Goal: Task Accomplishment & Management: Complete application form

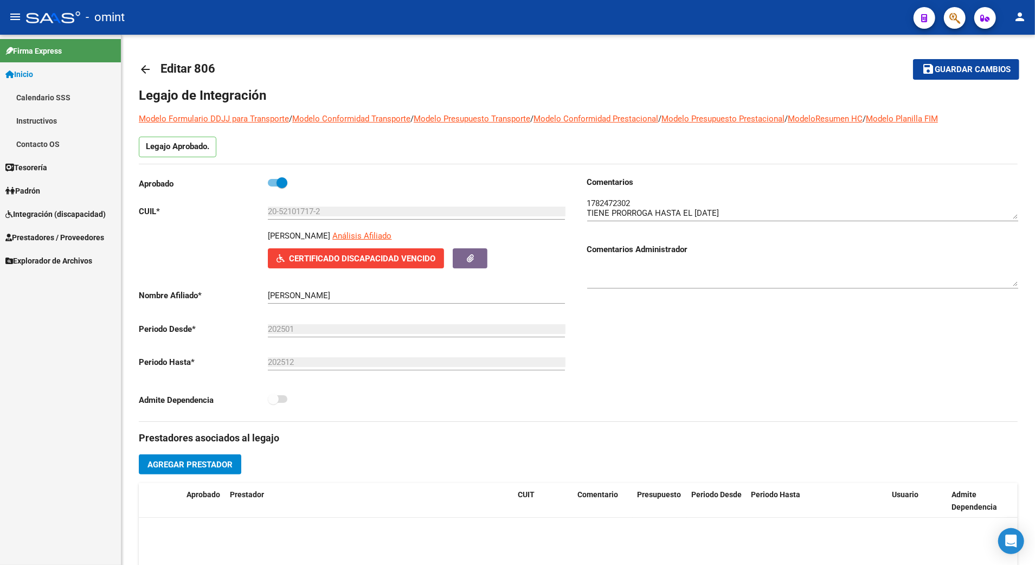
scroll to position [66, 0]
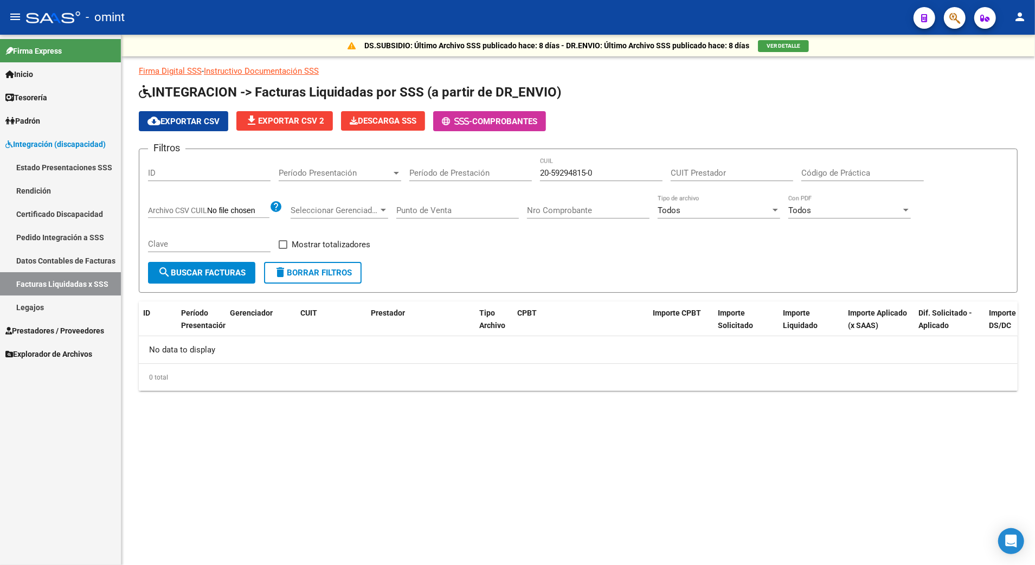
click at [23, 307] on link "Legajos" at bounding box center [60, 306] width 121 height 23
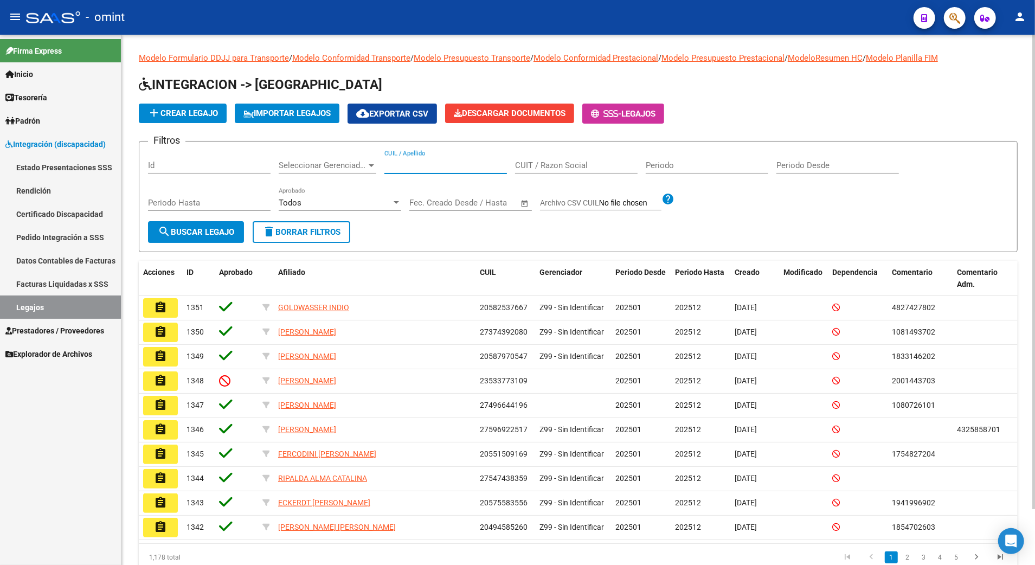
click at [417, 165] on input "CUIL / Apellido" at bounding box center [445, 165] width 123 height 10
paste input "20396049539"
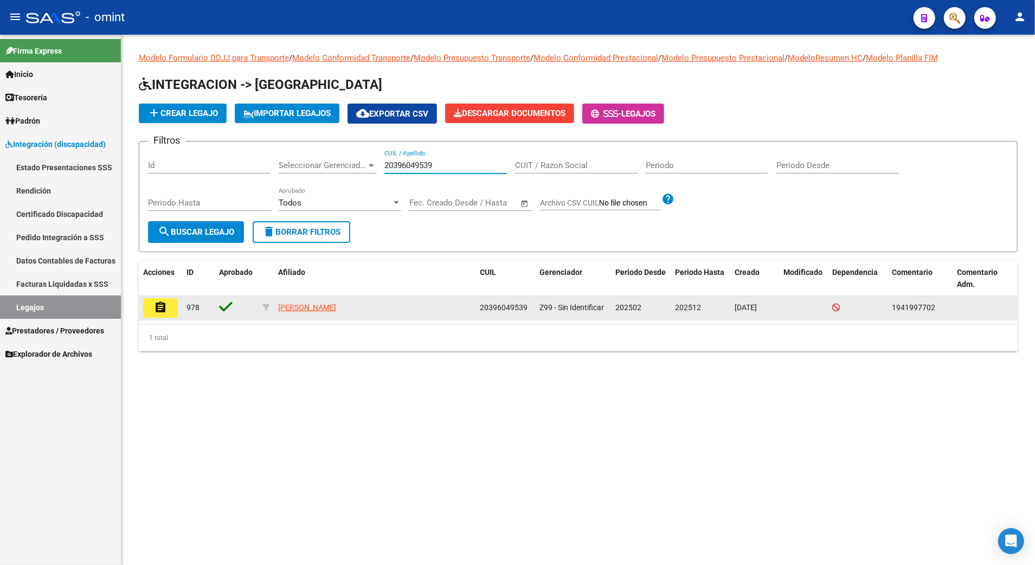
type input "20396049539"
click at [164, 312] on mat-icon "assignment" at bounding box center [160, 307] width 13 height 13
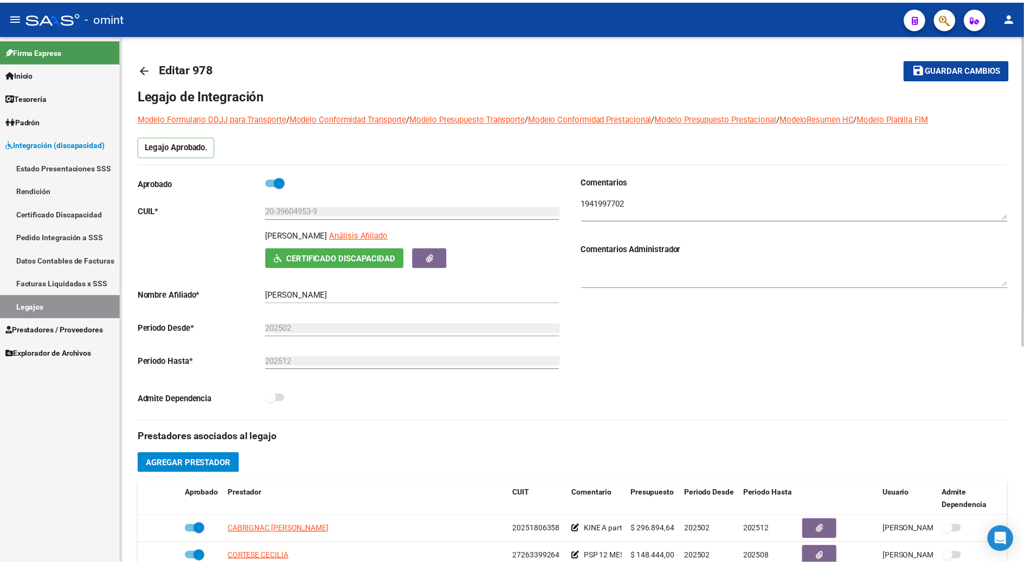
scroll to position [144, 0]
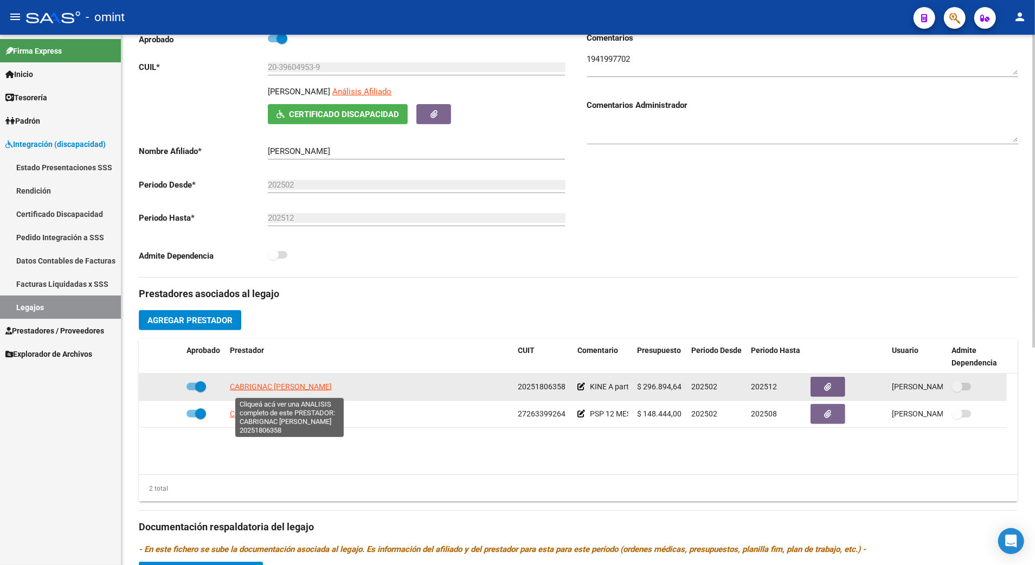
click at [275, 391] on span "CABRIGNAC [PERSON_NAME]" at bounding box center [281, 386] width 102 height 9
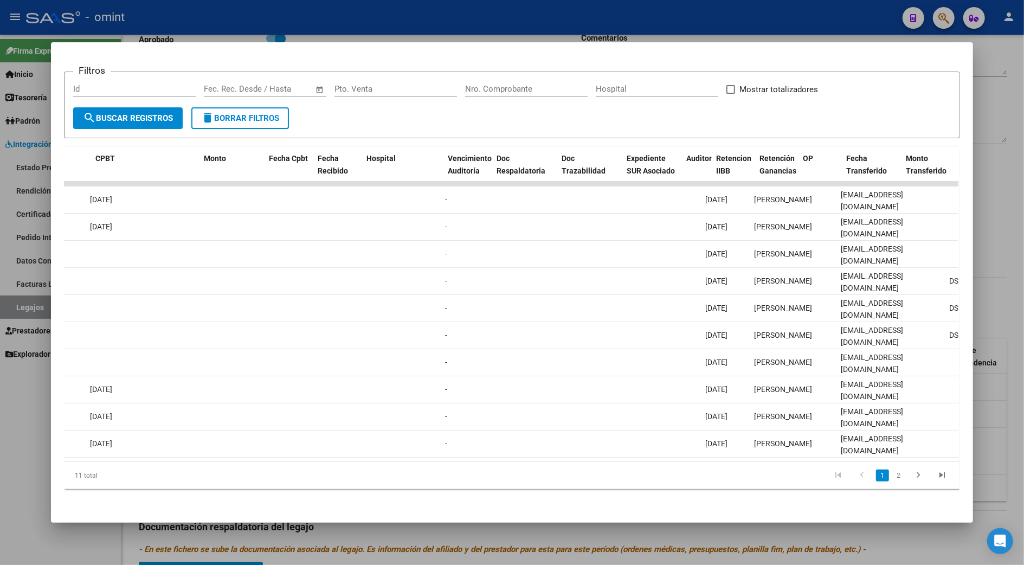
scroll to position [0, 0]
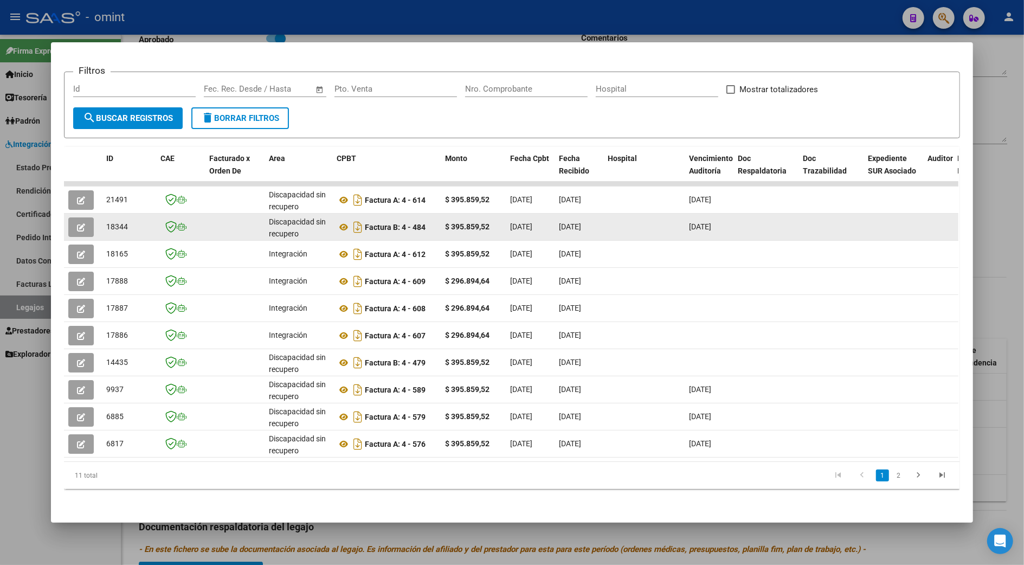
click at [79, 223] on icon "button" at bounding box center [81, 227] width 8 height 8
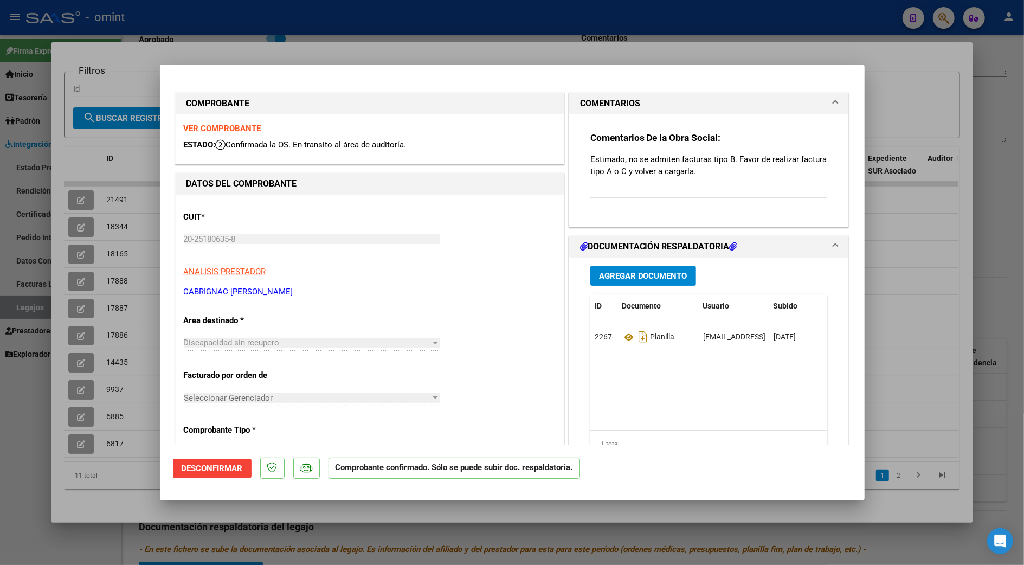
click at [996, 218] on div at bounding box center [512, 282] width 1024 height 565
type input "$ 0,00"
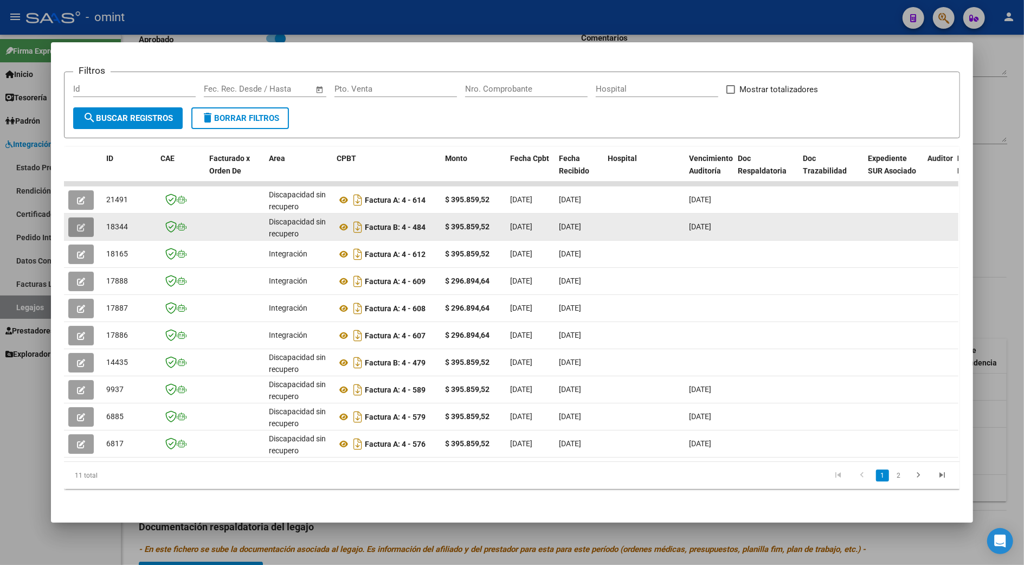
click at [77, 223] on icon "button" at bounding box center [81, 227] width 8 height 8
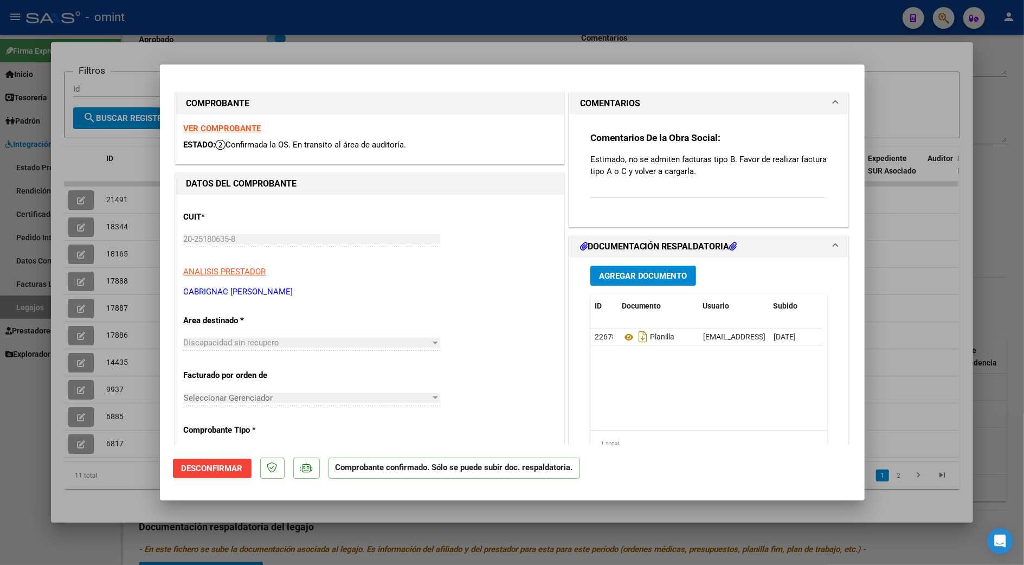
click at [234, 125] on strong "VER COMPROBANTE" at bounding box center [223, 129] width 78 height 10
click at [923, 255] on div at bounding box center [512, 282] width 1024 height 565
type input "$ 0,00"
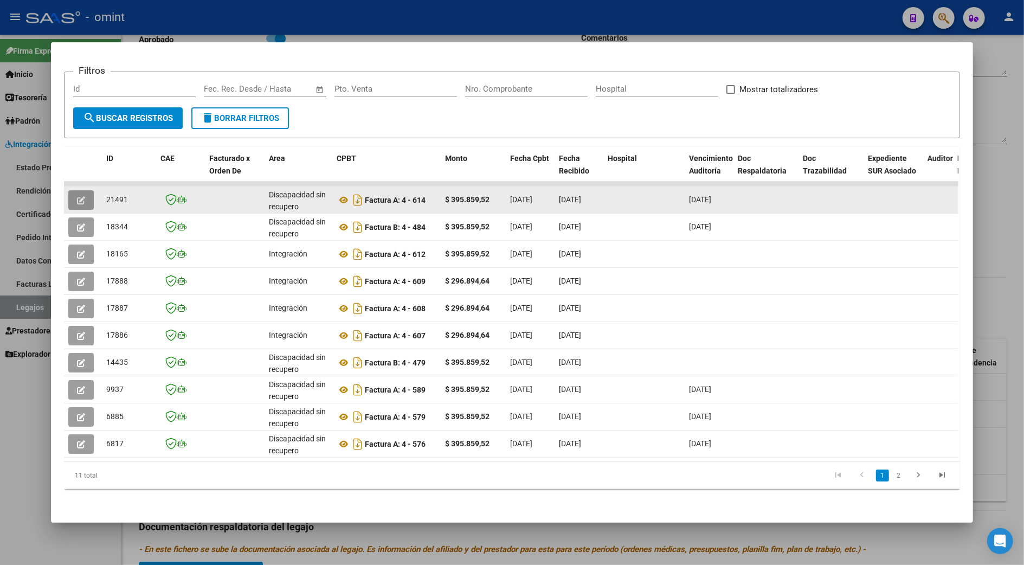
click at [79, 196] on icon "button" at bounding box center [81, 200] width 8 height 8
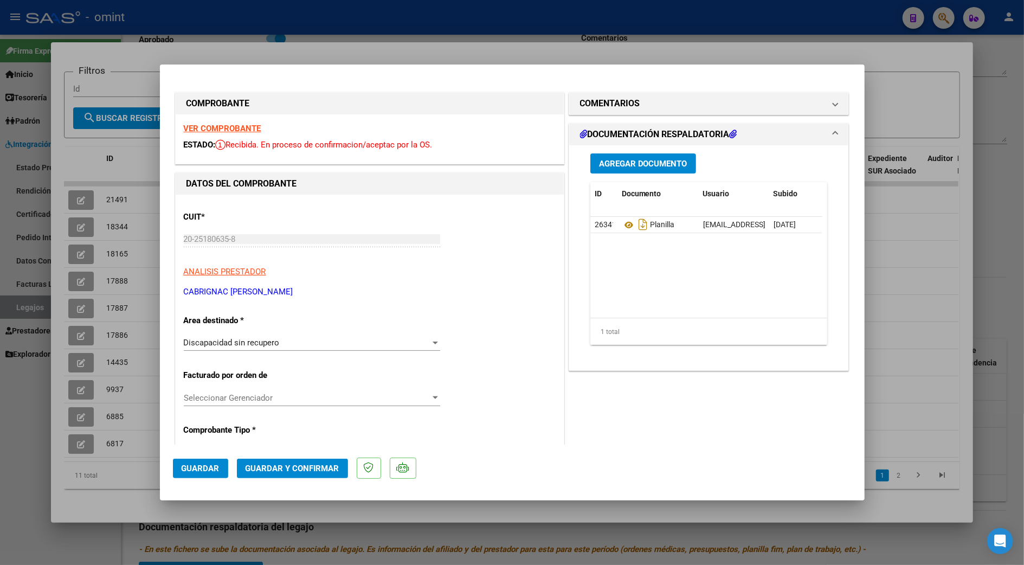
click at [224, 128] on strong "VER COMPROBANTE" at bounding box center [223, 129] width 78 height 10
click at [996, 128] on div at bounding box center [512, 282] width 1024 height 565
type input "$ 0,00"
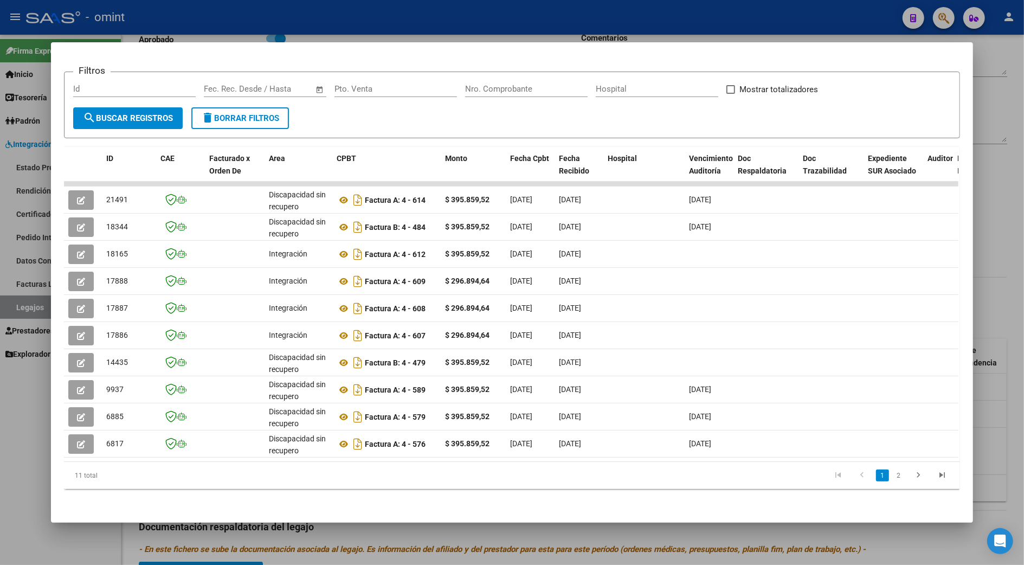
click at [884, 536] on div at bounding box center [512, 282] width 1024 height 565
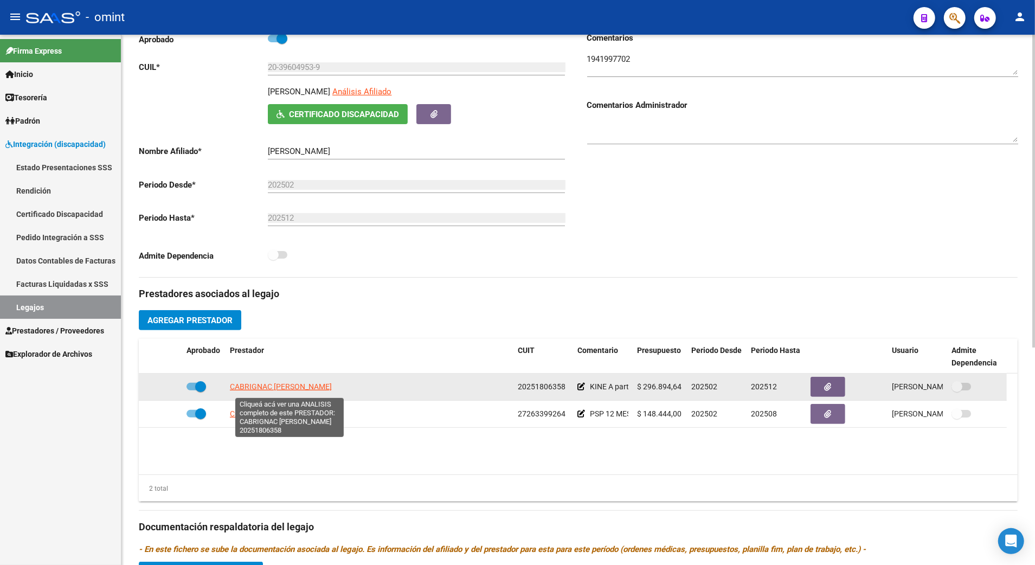
click at [257, 389] on span "CABRIGNAC [PERSON_NAME]" at bounding box center [281, 386] width 102 height 9
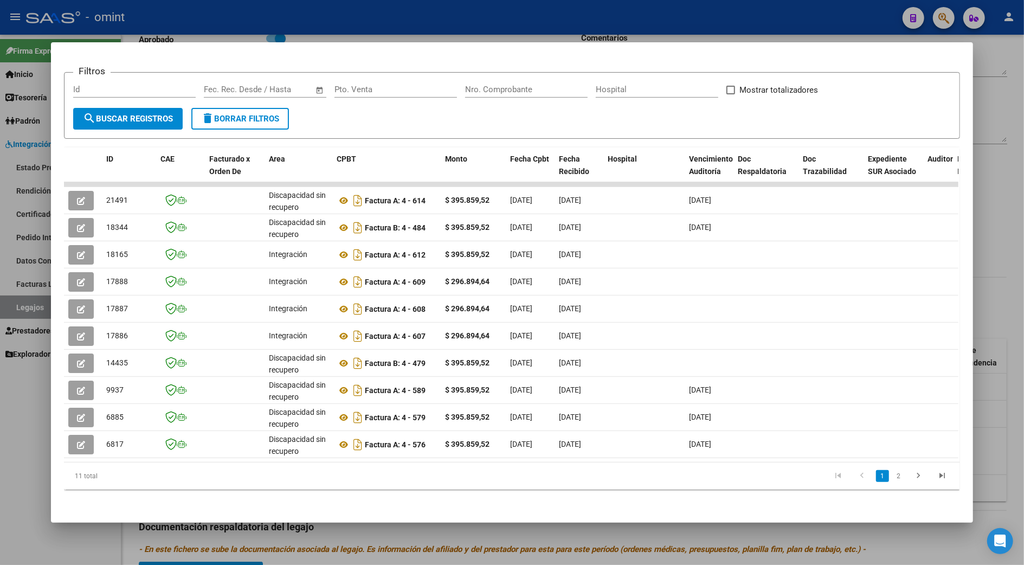
click at [988, 298] on div at bounding box center [512, 282] width 1024 height 565
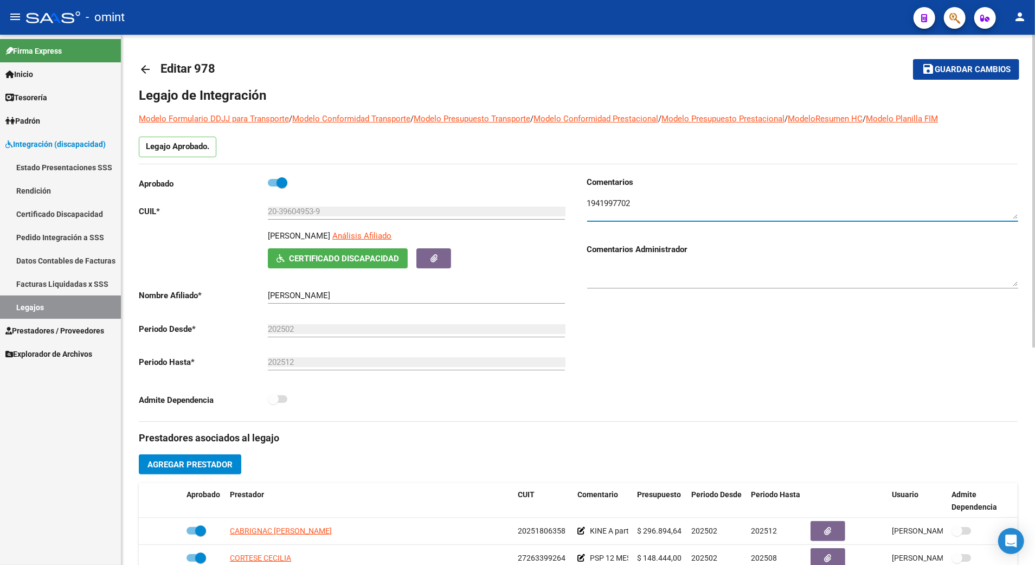
drag, startPoint x: 634, startPoint y: 209, endPoint x: 585, endPoint y: 203, distance: 48.6
click at [585, 203] on div "Comentarios Comentarios Administrador" at bounding box center [798, 298] width 440 height 245
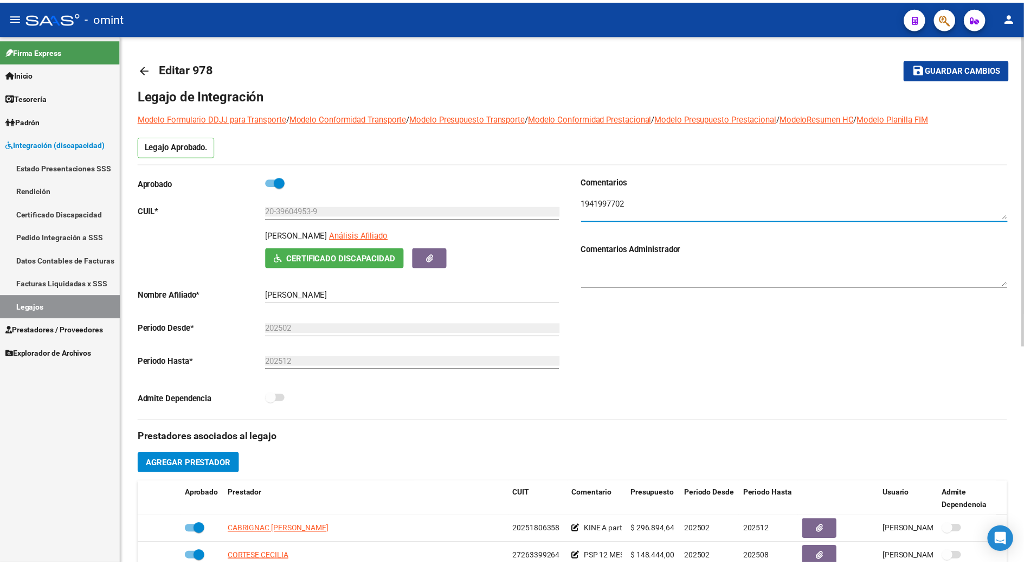
scroll to position [217, 0]
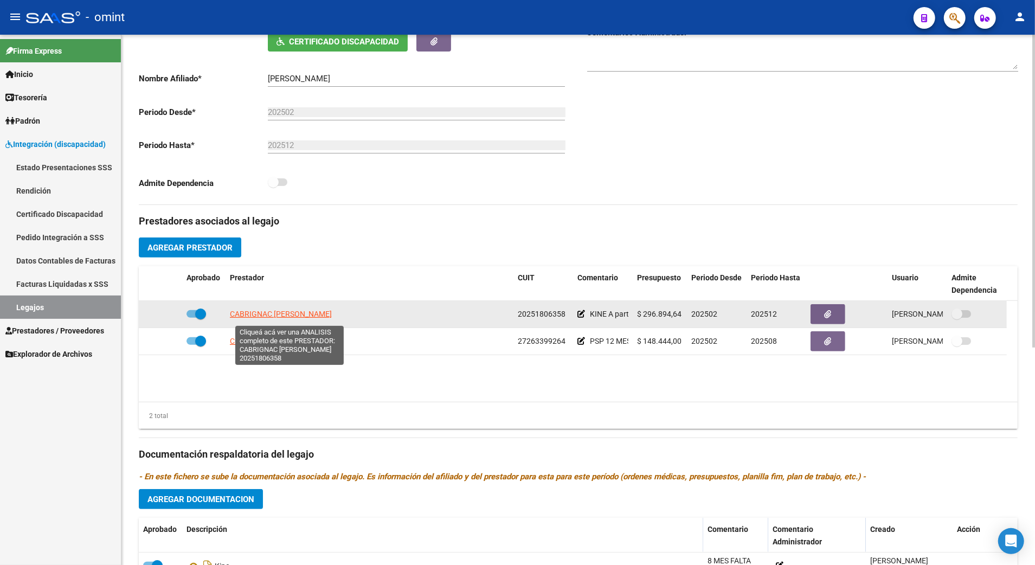
click at [273, 312] on span "CABRIGNAC [PERSON_NAME]" at bounding box center [281, 314] width 102 height 9
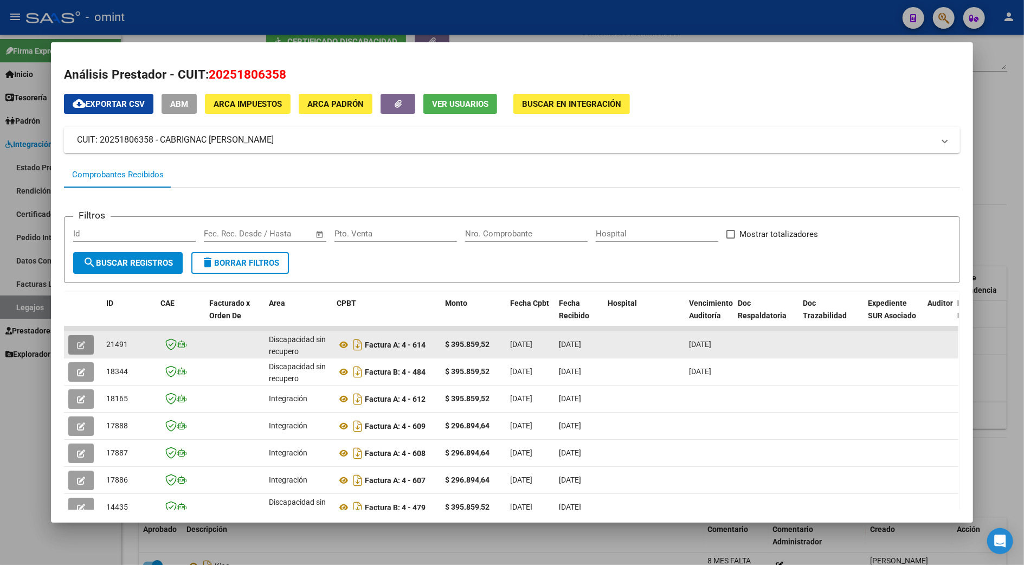
click at [77, 345] on icon "button" at bounding box center [81, 345] width 8 height 8
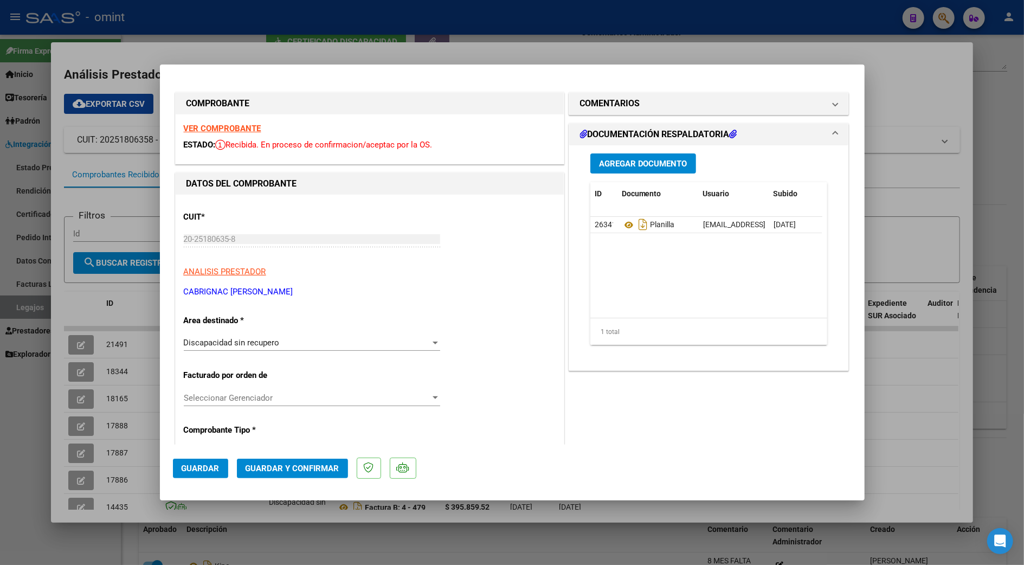
click at [206, 128] on strong "VER COMPROBANTE" at bounding box center [223, 129] width 78 height 10
click at [933, 102] on div at bounding box center [512, 282] width 1024 height 565
type input "$ 0,00"
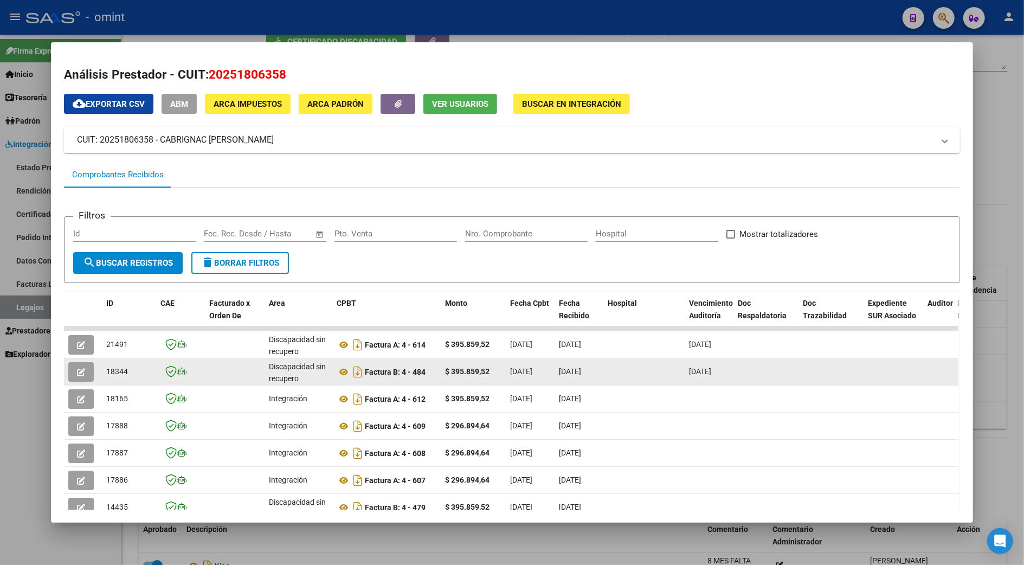
click at [70, 373] on button "button" at bounding box center [80, 372] width 25 height 20
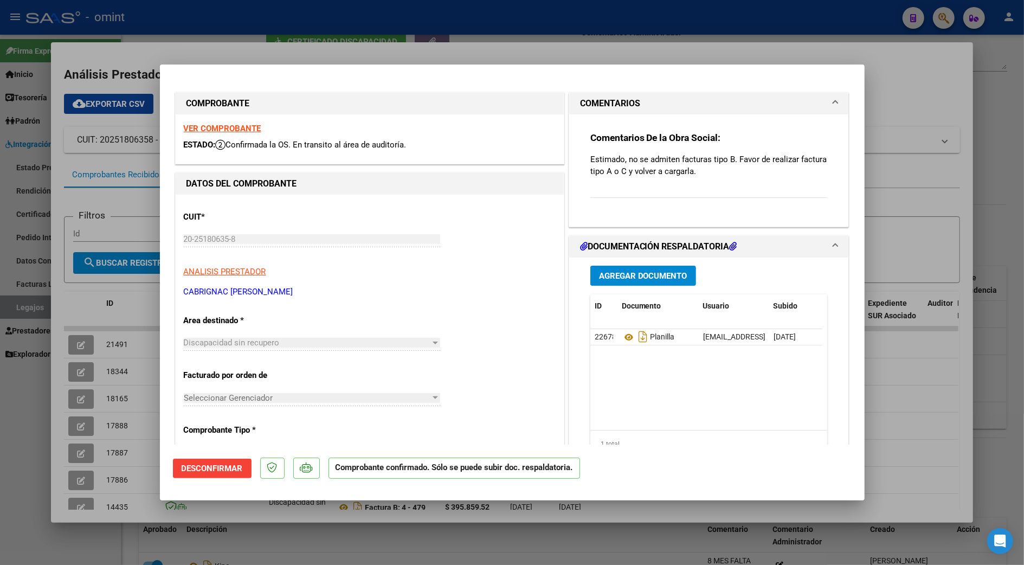
click at [220, 128] on strong "VER COMPROBANTE" at bounding box center [223, 129] width 78 height 10
click at [903, 172] on div at bounding box center [512, 282] width 1024 height 565
type input "$ 0,00"
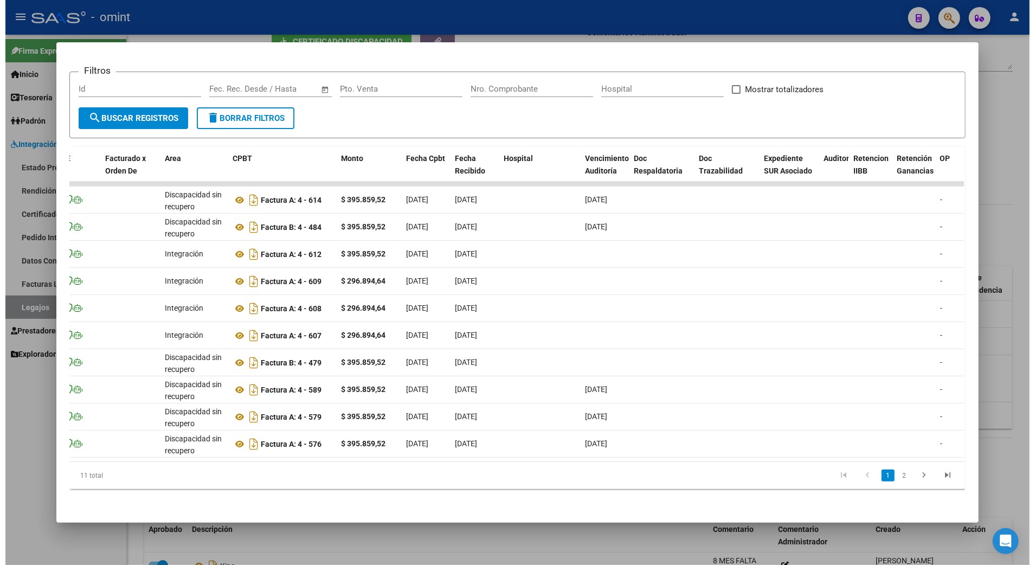
scroll to position [0, 0]
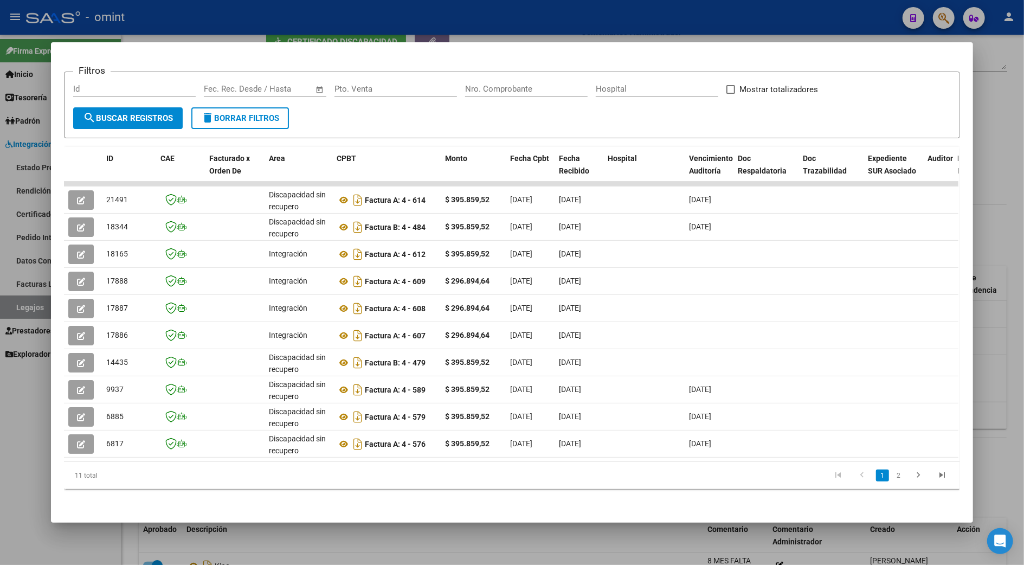
click at [984, 359] on div at bounding box center [512, 282] width 1024 height 565
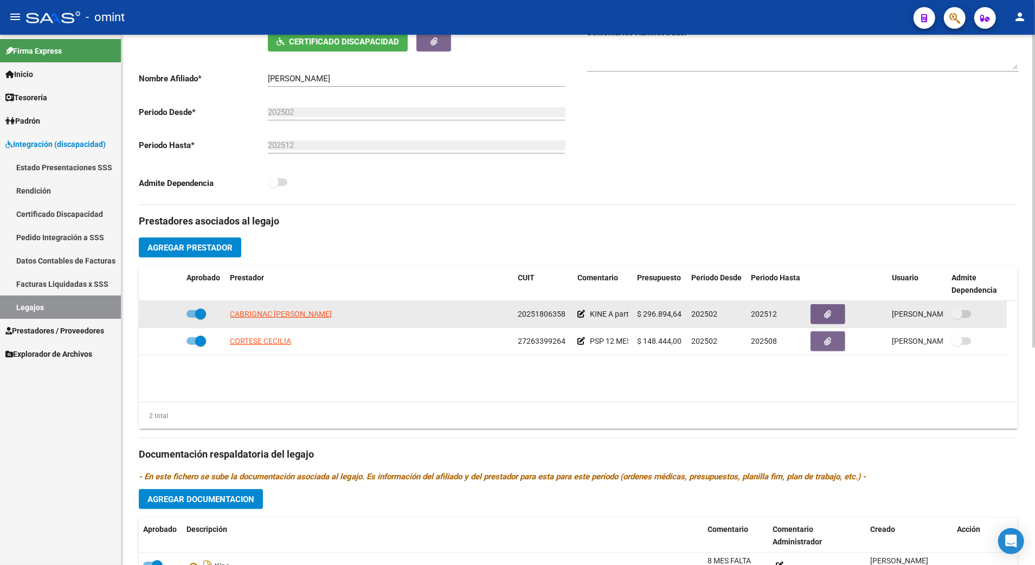
click at [579, 317] on icon at bounding box center [581, 314] width 8 height 8
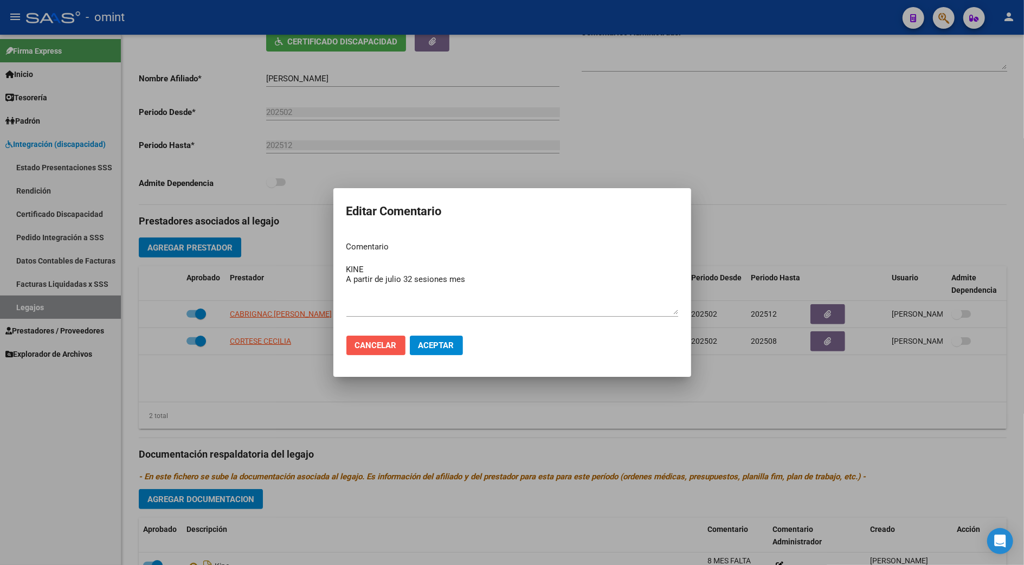
click at [380, 343] on span "Cancelar" at bounding box center [376, 345] width 42 height 10
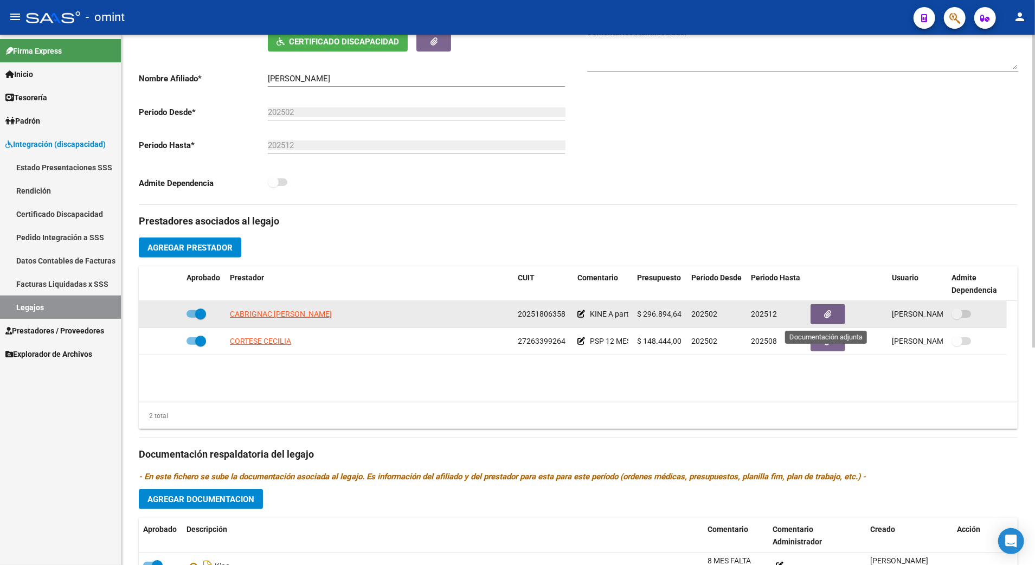
click at [834, 313] on button "button" at bounding box center [827, 314] width 35 height 20
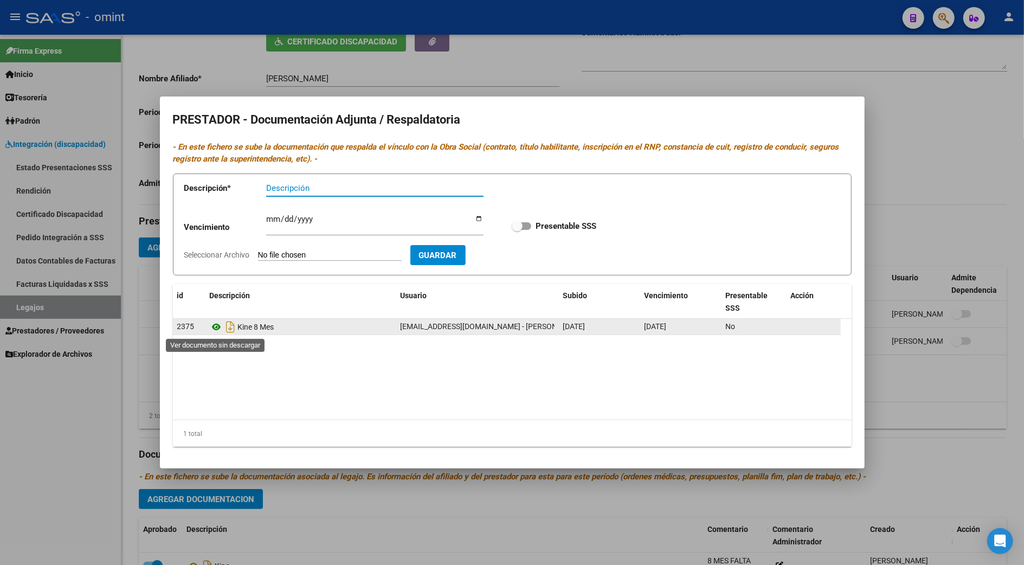
click at [216, 324] on icon at bounding box center [217, 326] width 14 height 13
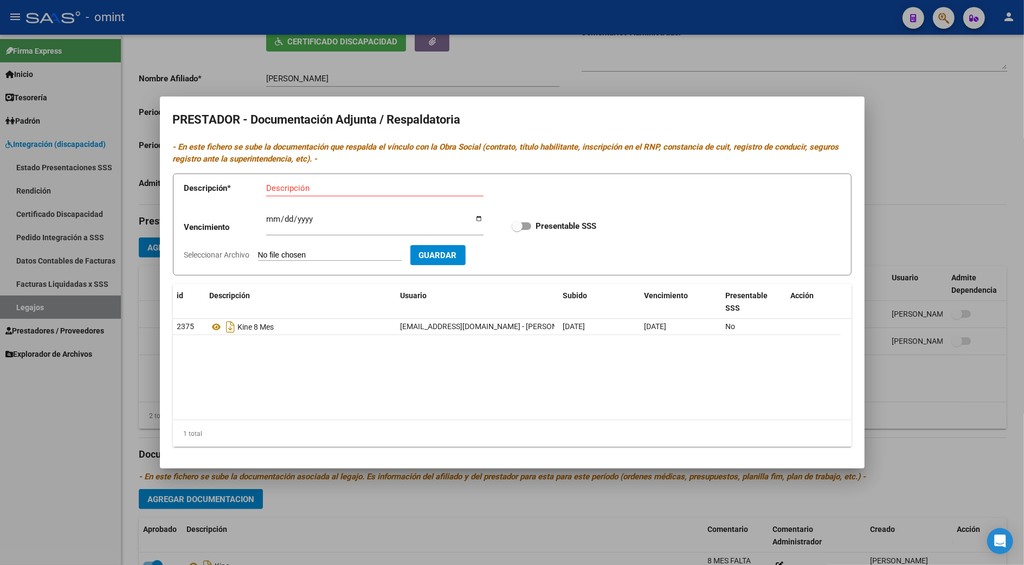
click at [918, 182] on div at bounding box center [512, 282] width 1024 height 565
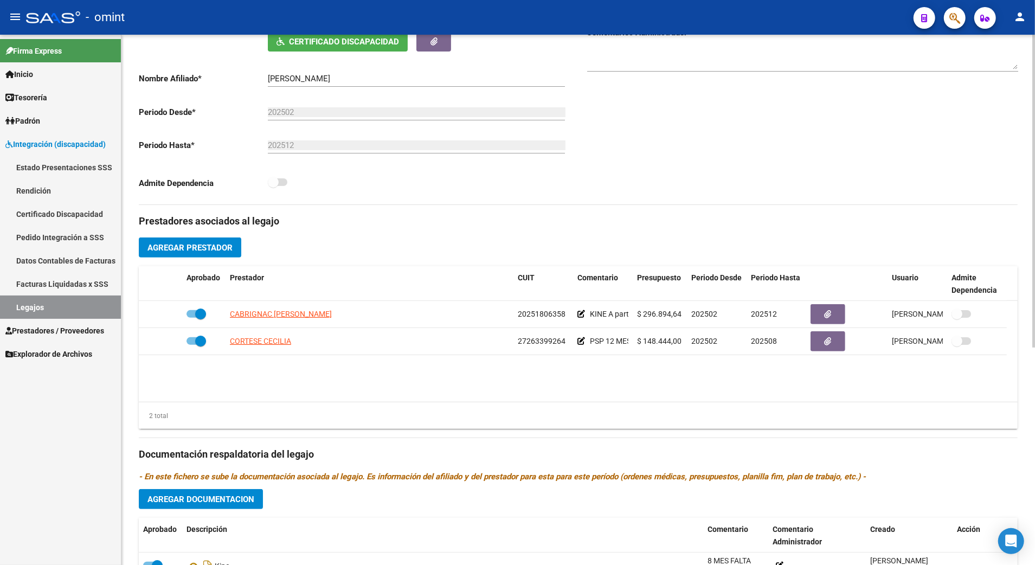
scroll to position [369, 0]
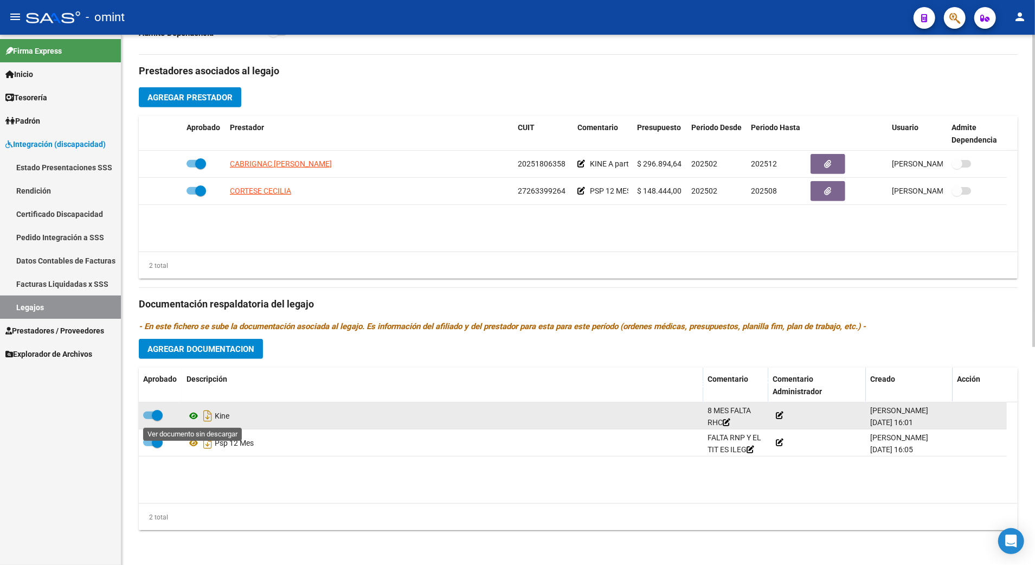
click at [194, 416] on icon at bounding box center [193, 415] width 14 height 13
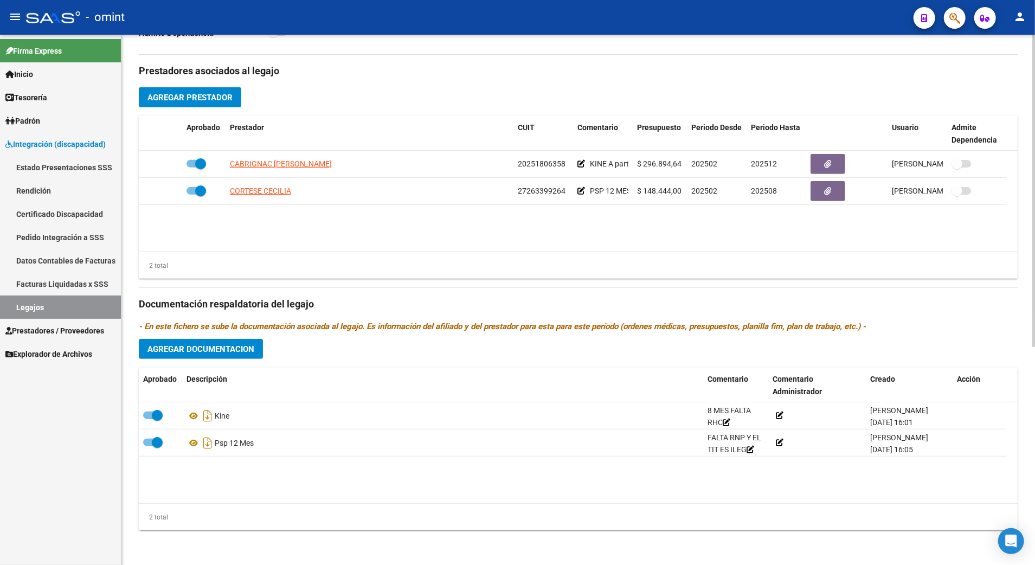
scroll to position [152, 0]
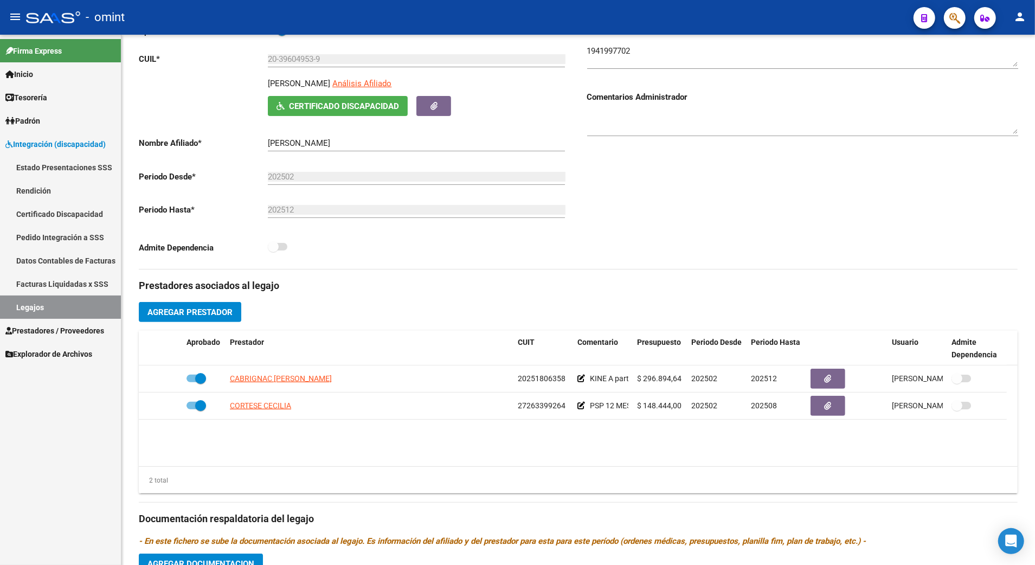
click at [48, 298] on link "Legajos" at bounding box center [60, 306] width 121 height 23
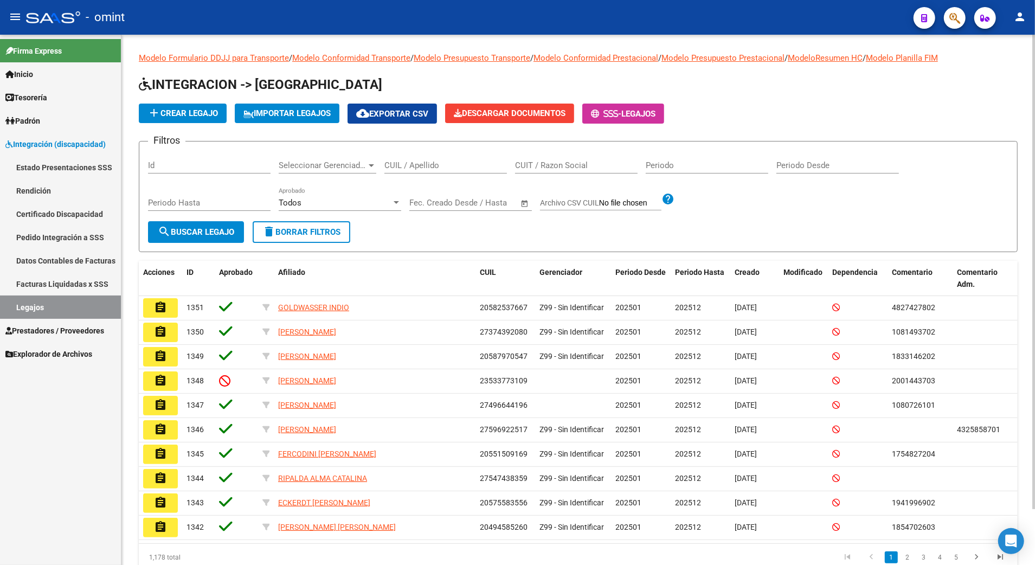
click at [426, 159] on div "CUIL / Apellido" at bounding box center [445, 161] width 123 height 23
paste input "55839501"
type input "20558395010"
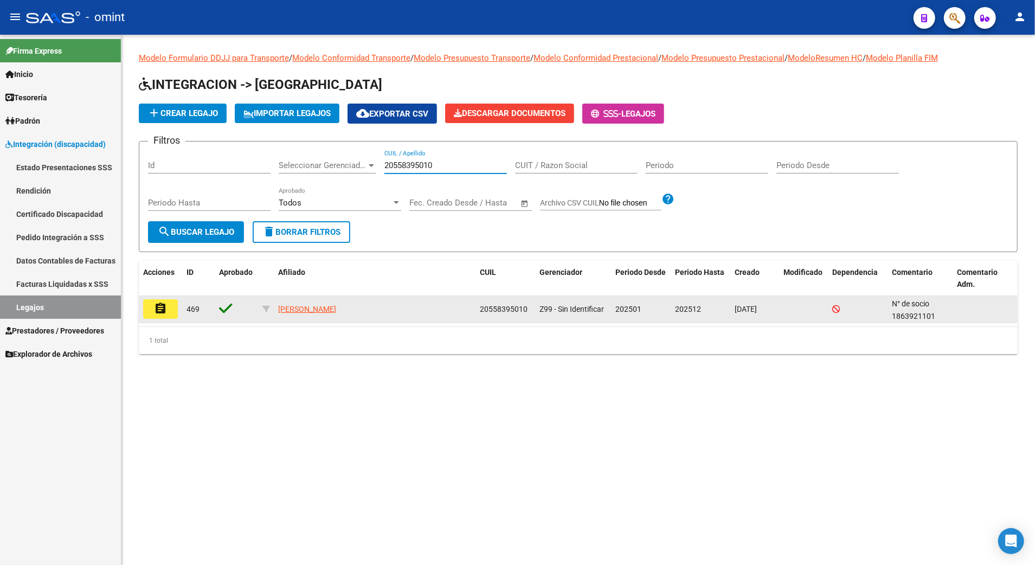
click at [166, 308] on mat-icon "assignment" at bounding box center [160, 308] width 13 height 13
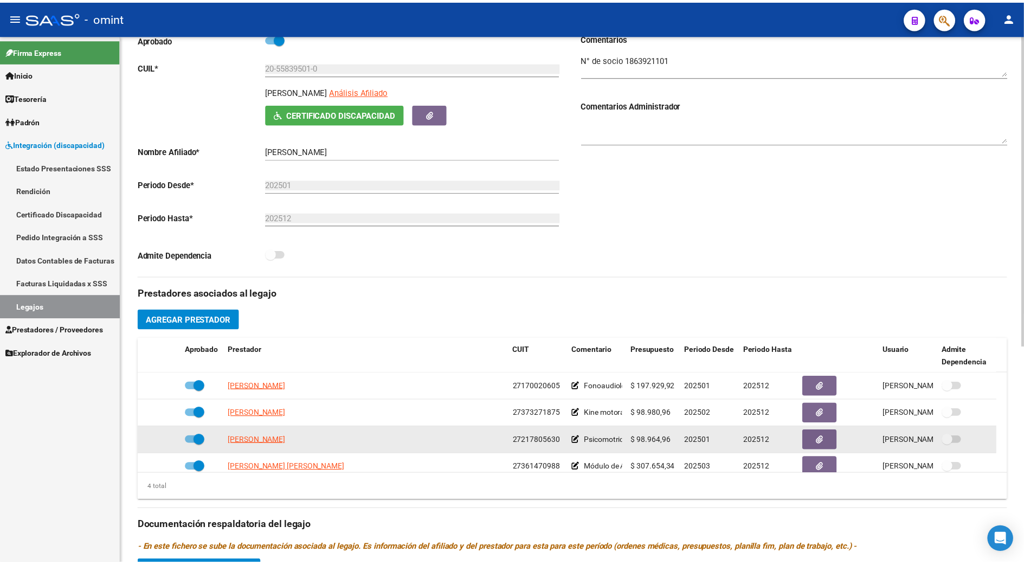
scroll to position [11, 0]
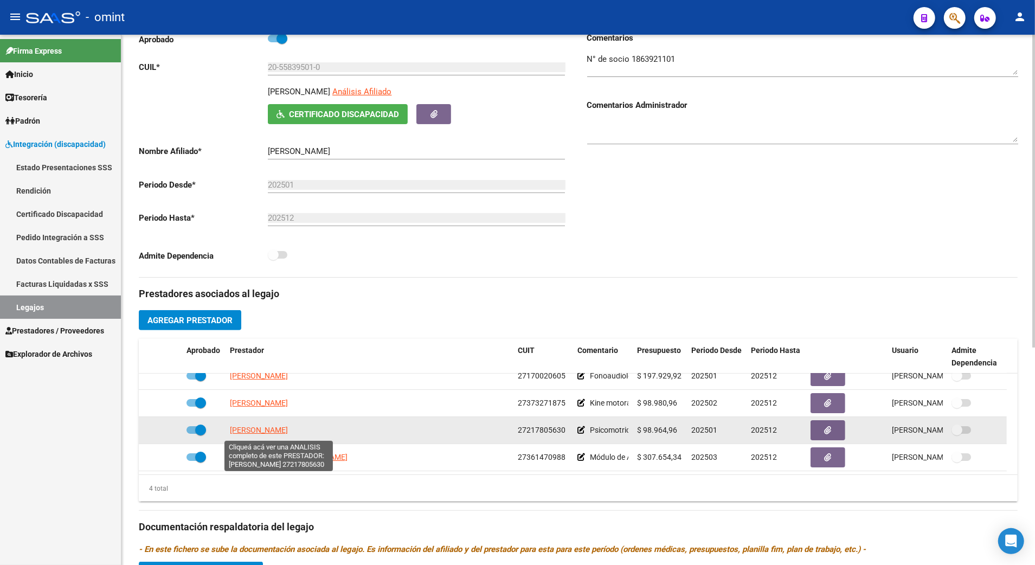
click at [285, 434] on span "[PERSON_NAME]" at bounding box center [259, 430] width 58 height 9
type textarea "27217805630"
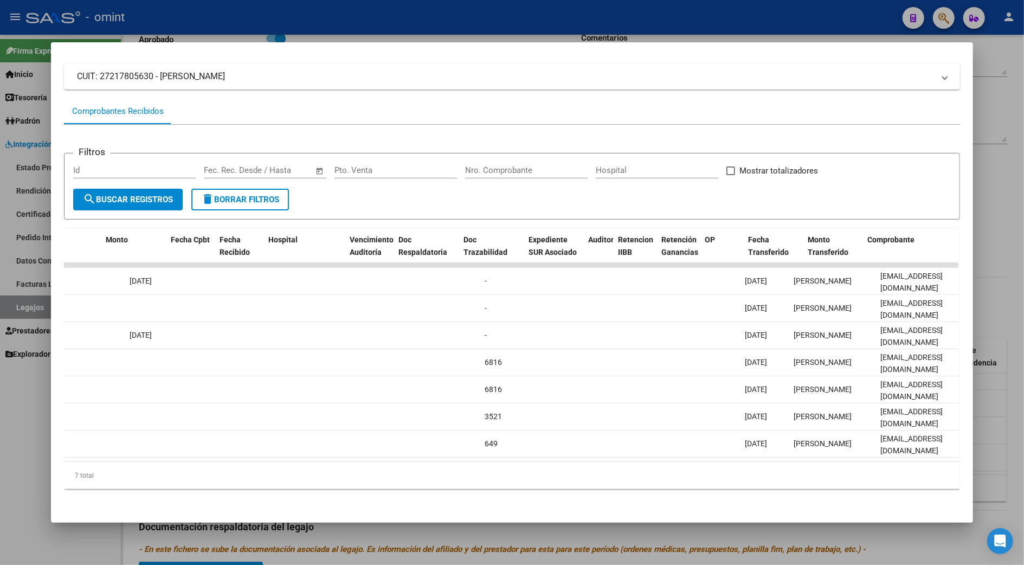
scroll to position [0, 0]
